Goal: Task Accomplishment & Management: Use online tool/utility

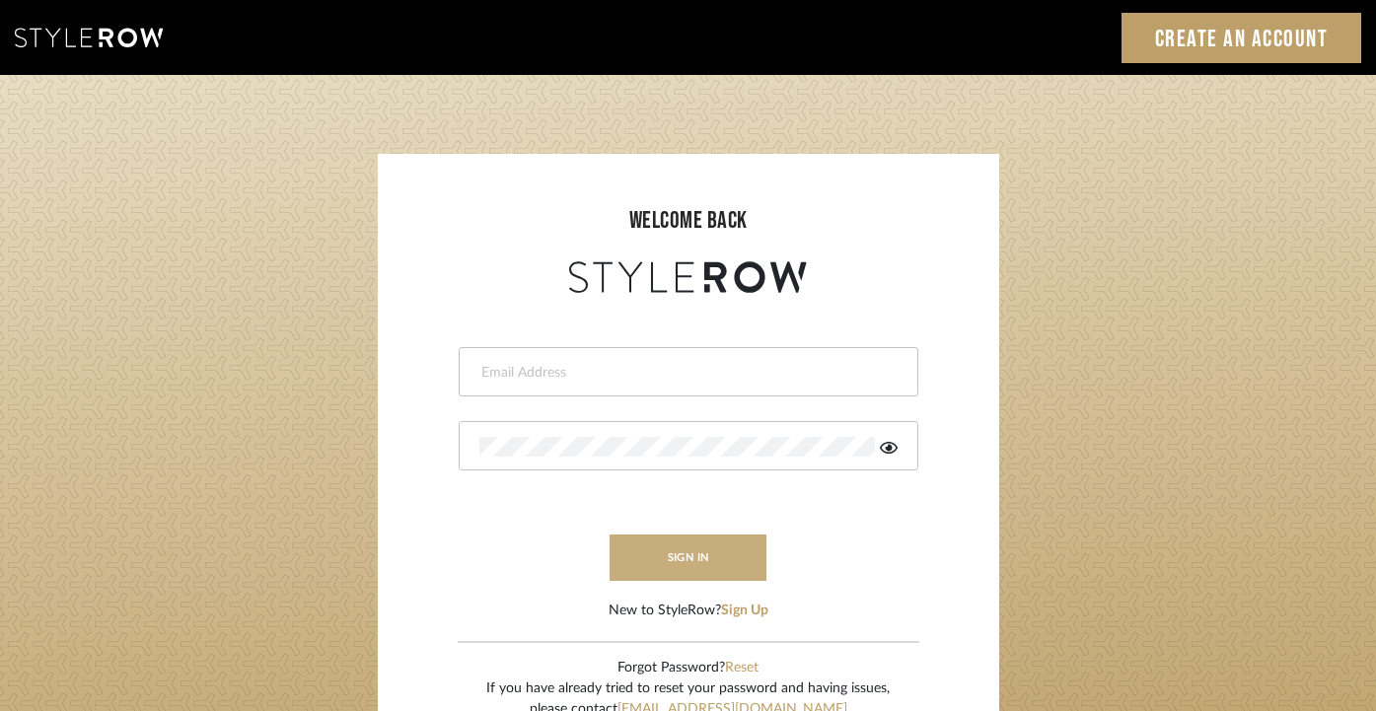
click at [677, 568] on button "sign in" at bounding box center [689, 558] width 158 height 46
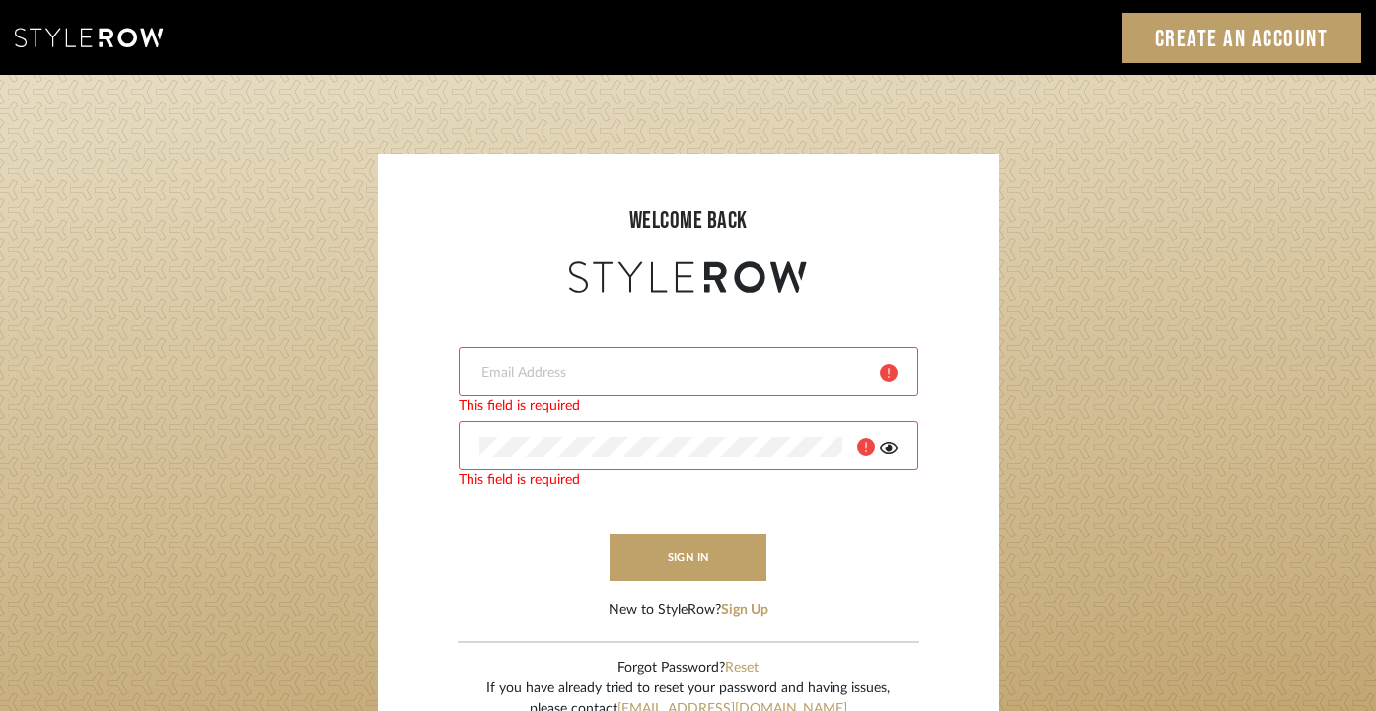
click at [643, 389] on div at bounding box center [689, 371] width 460 height 49
type input "info@aesthetics-studios.com"
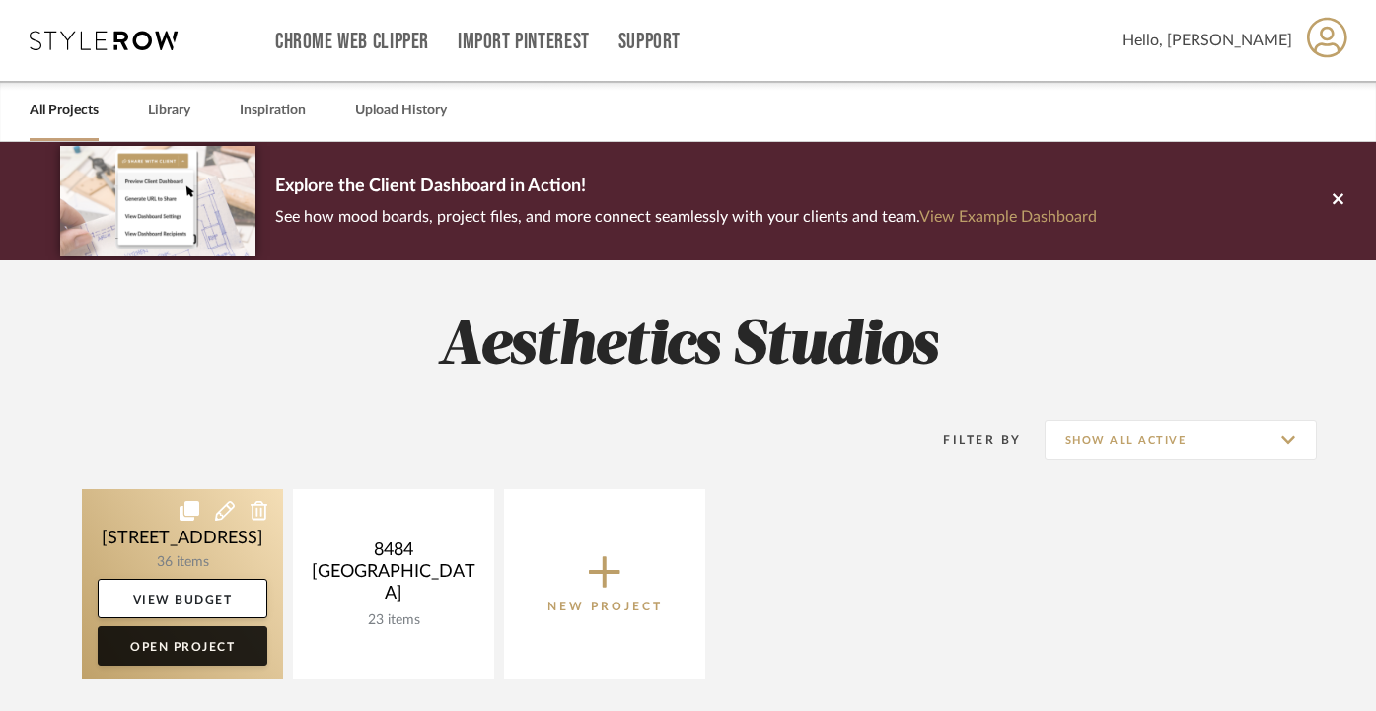
click at [232, 640] on link "Open Project" at bounding box center [183, 646] width 170 height 39
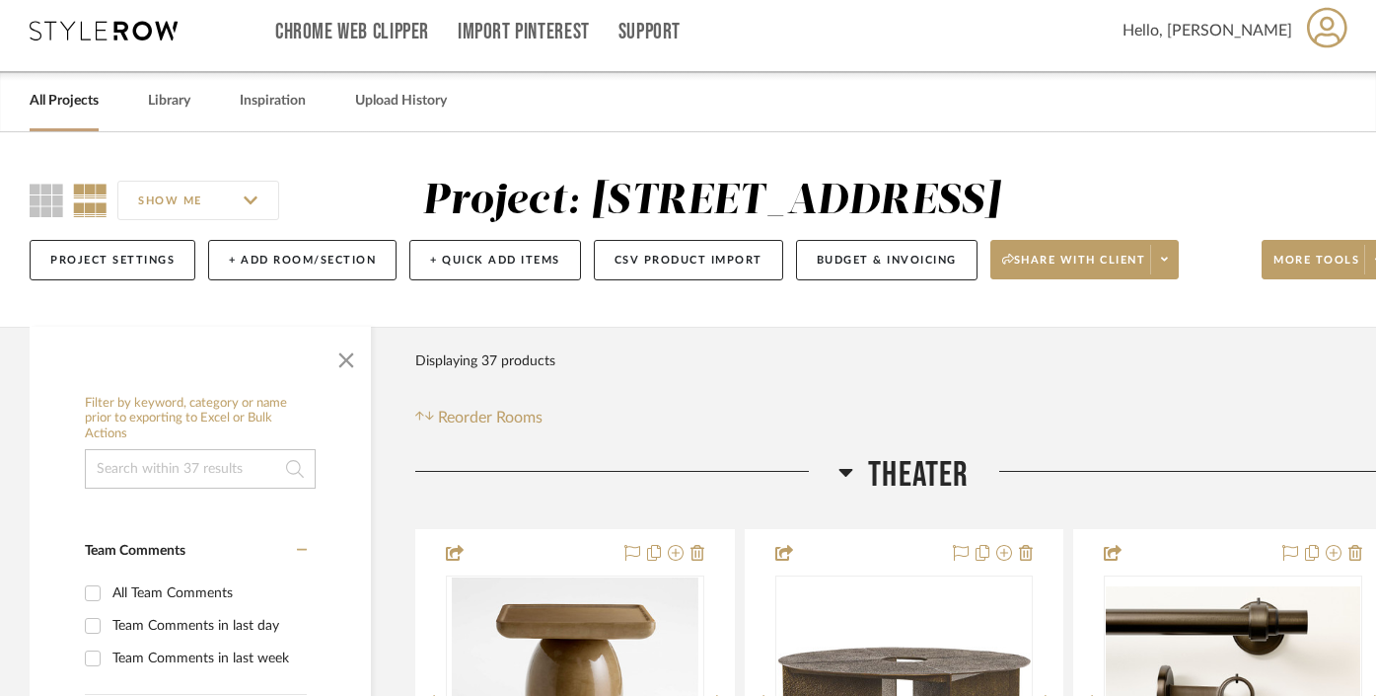
scroll to position [12, 0]
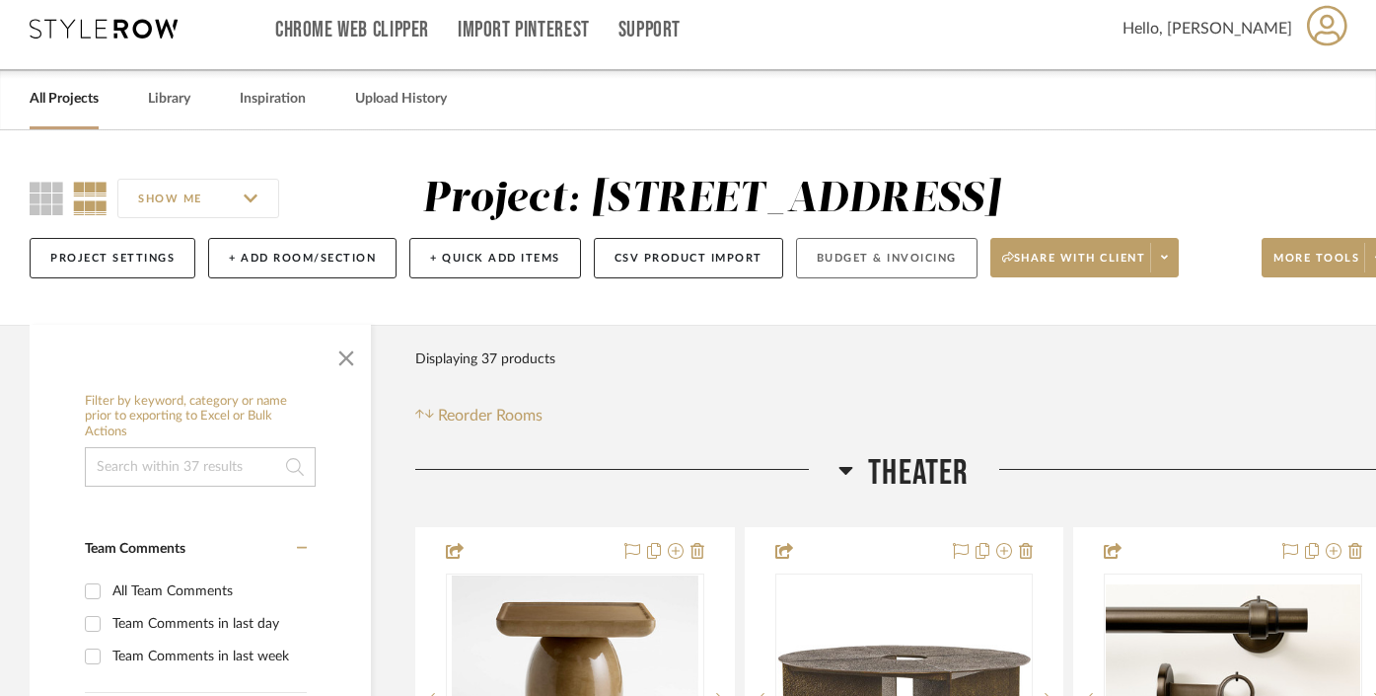
click at [851, 264] on button "Budget & Invoicing" at bounding box center [887, 258] width 182 height 40
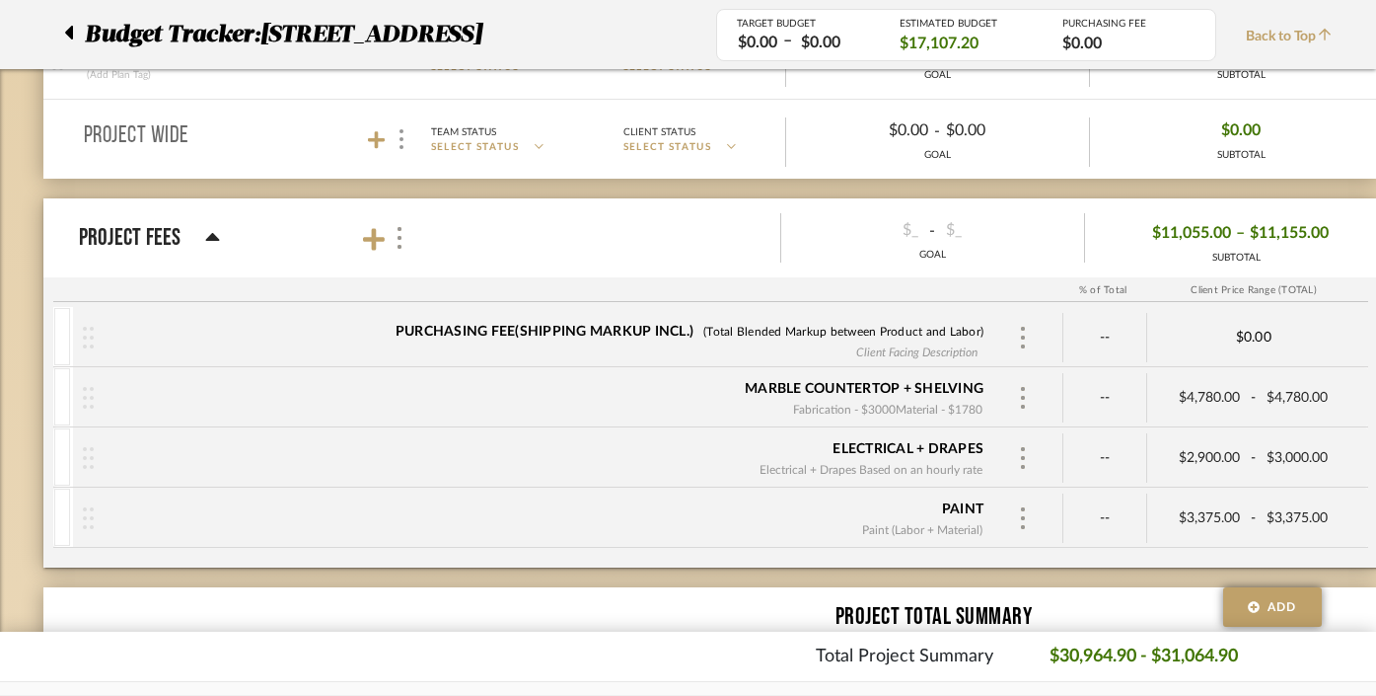
scroll to position [1208, 0]
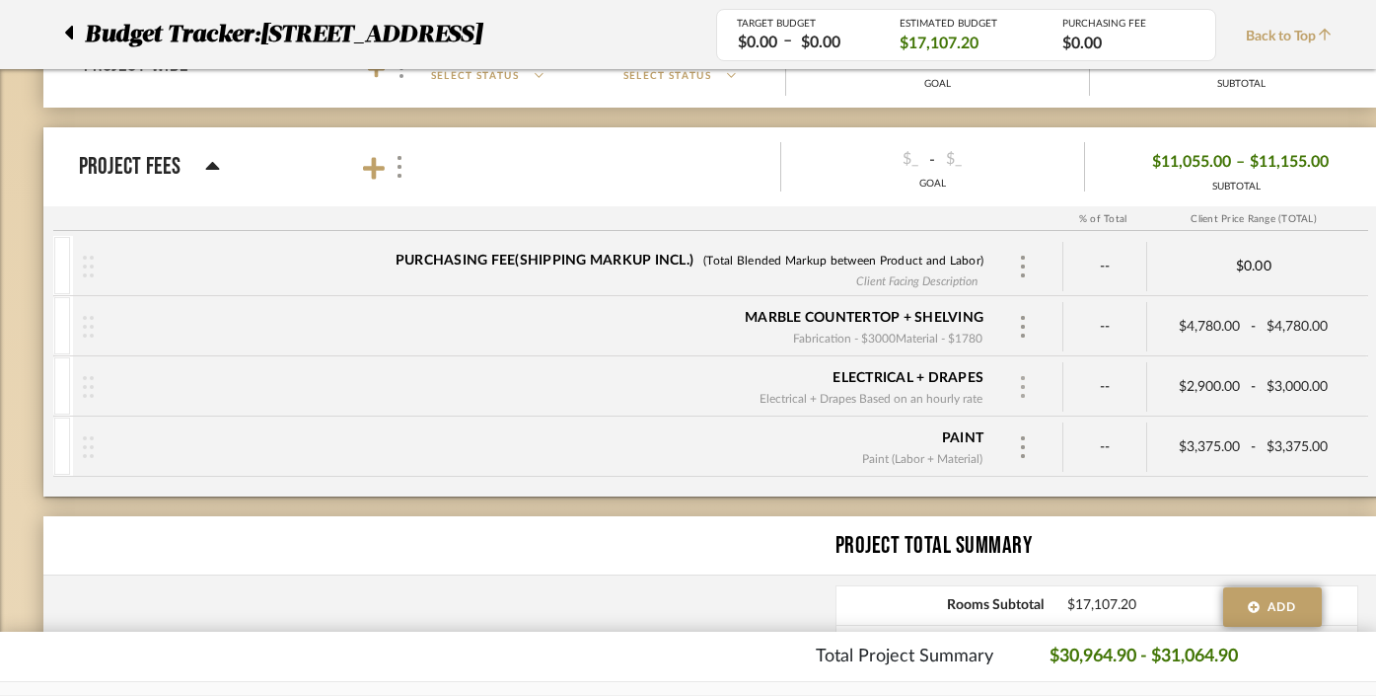
click at [1024, 388] on img at bounding box center [1023, 387] width 10 height 22
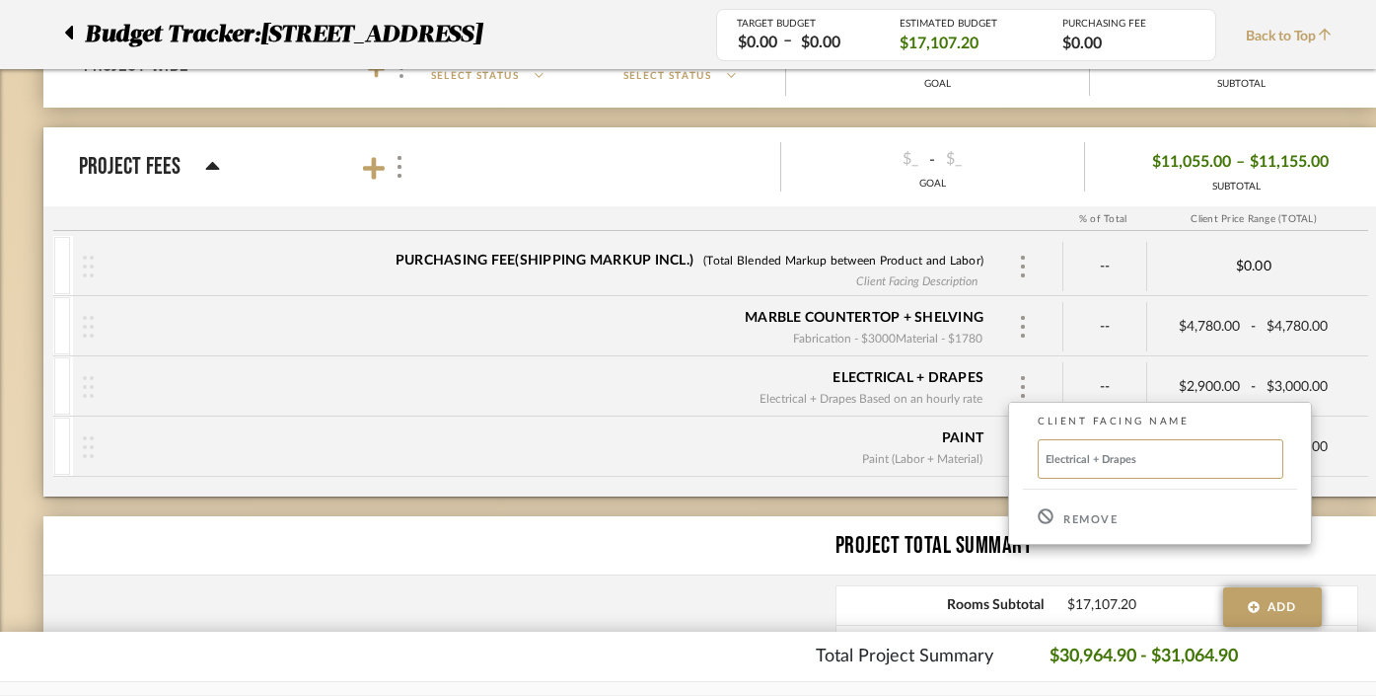
click at [619, 388] on div at bounding box center [688, 348] width 1376 height 696
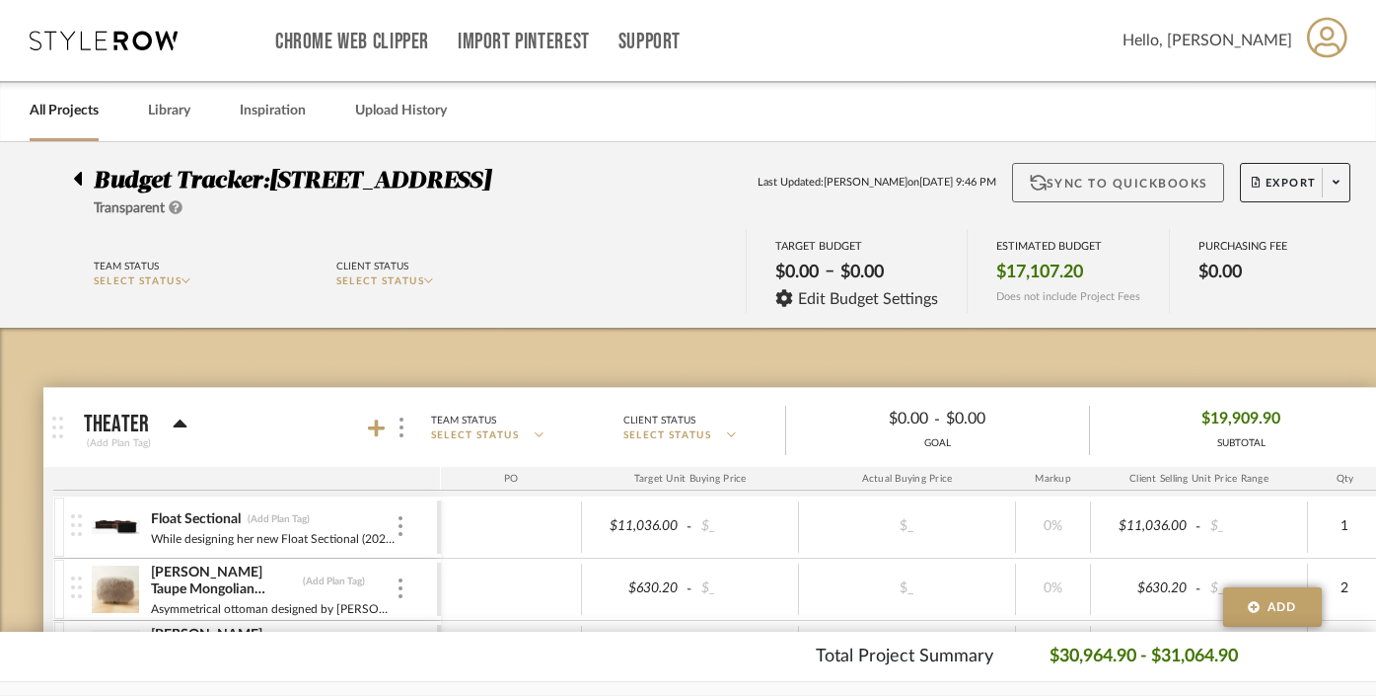
scroll to position [0, 0]
click at [1337, 187] on icon at bounding box center [1336, 182] width 7 height 11
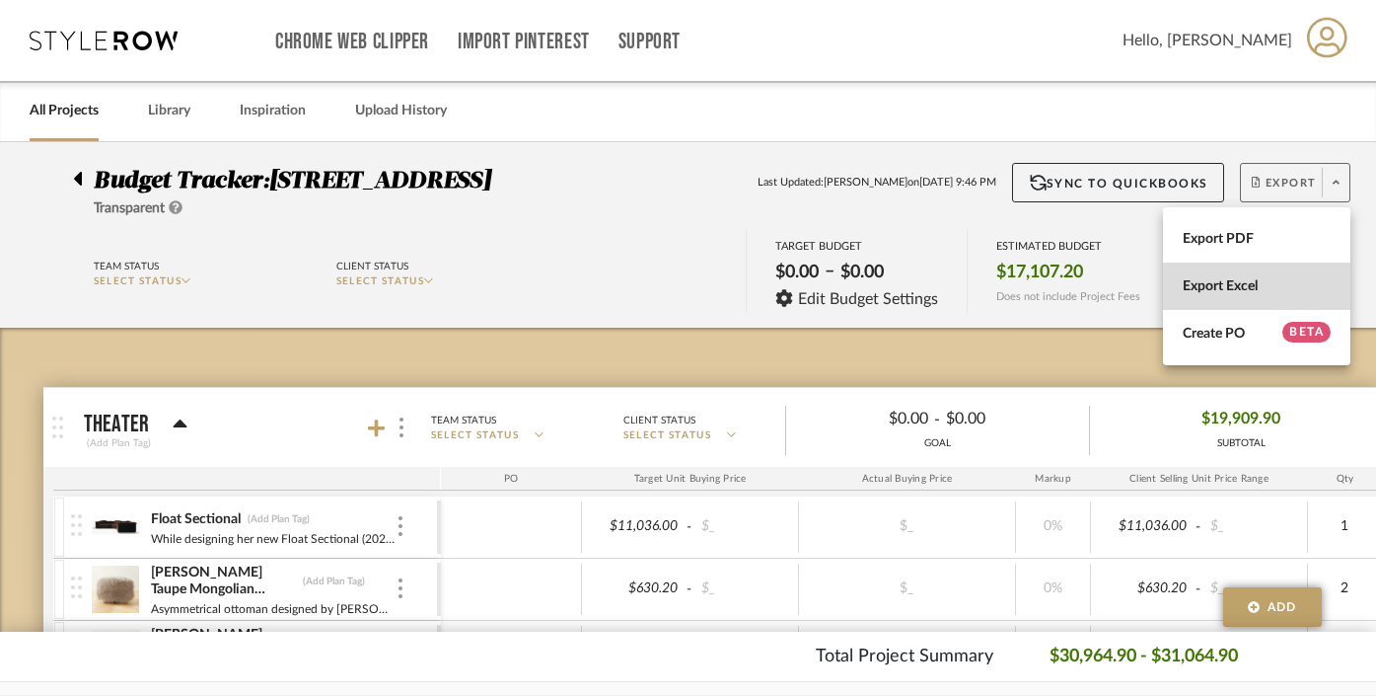
click at [1221, 289] on span "Export Excel" at bounding box center [1257, 286] width 148 height 17
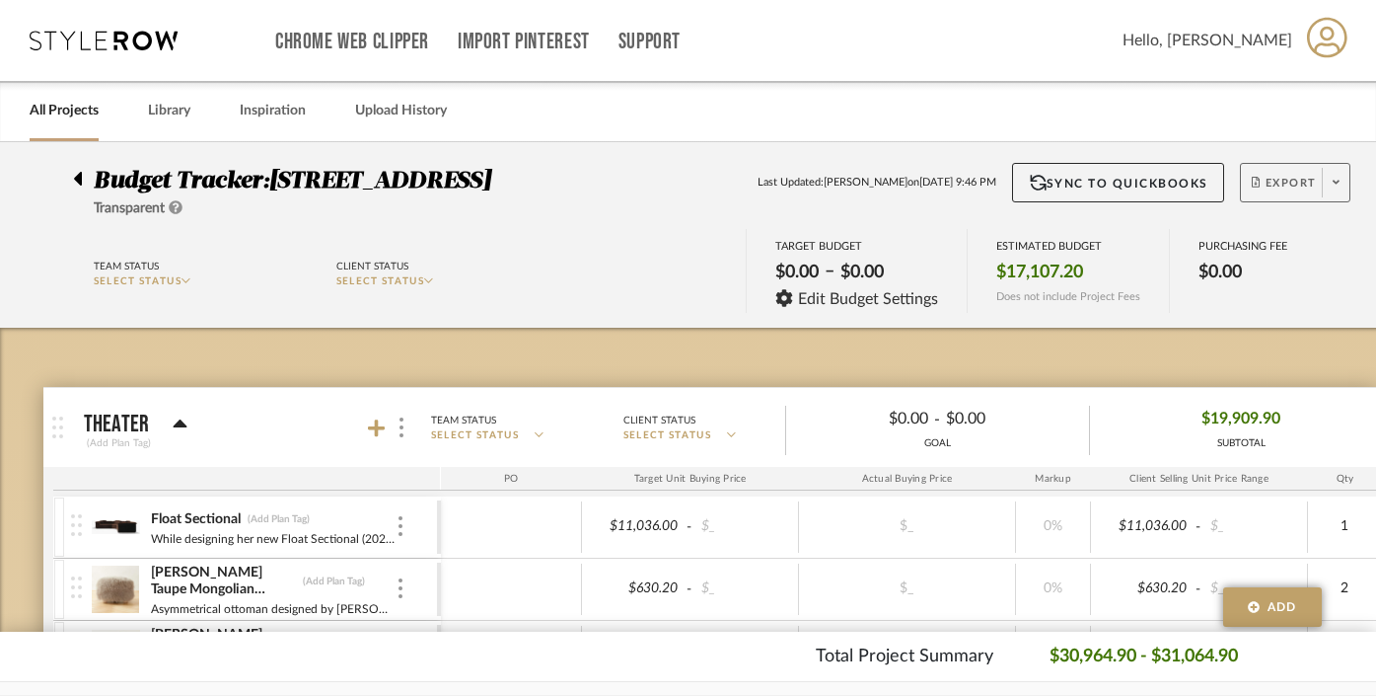
click at [1333, 186] on icon at bounding box center [1336, 182] width 7 height 11
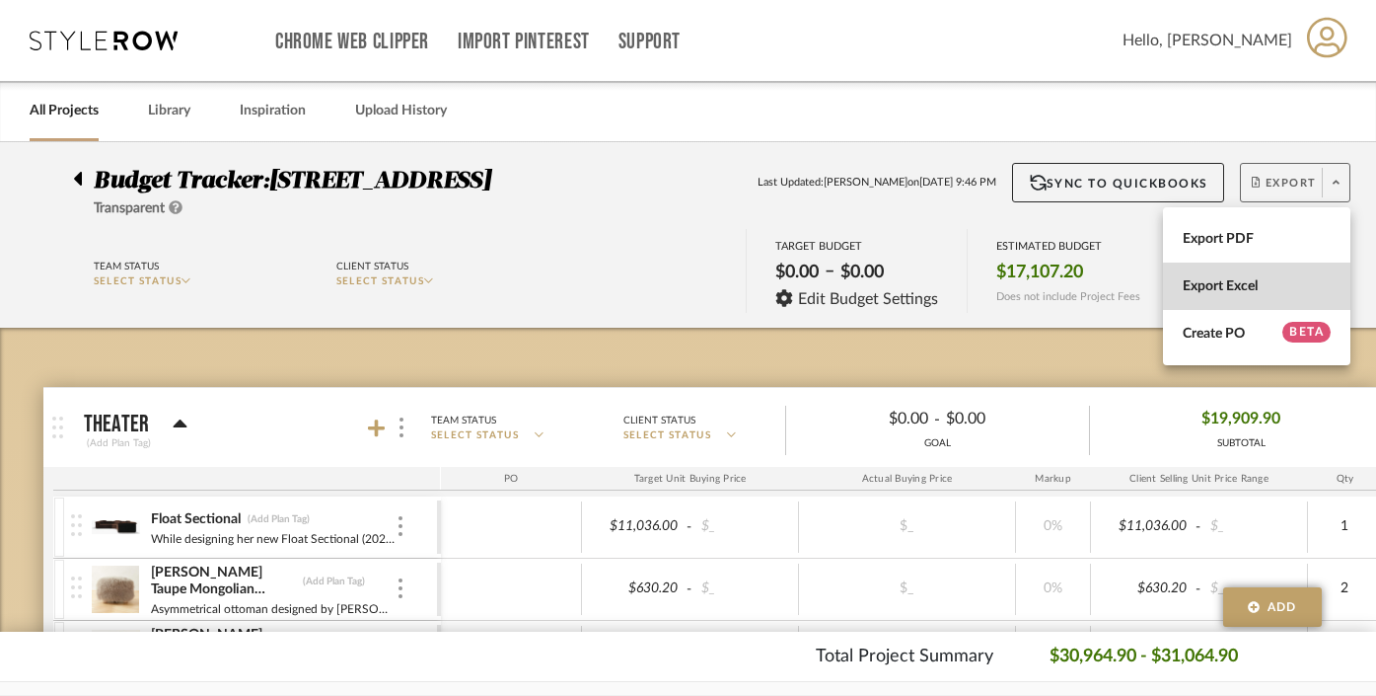
click at [1274, 303] on button "Export Excel" at bounding box center [1256, 285] width 187 height 47
